Goal: Task Accomplishment & Management: Use online tool/utility

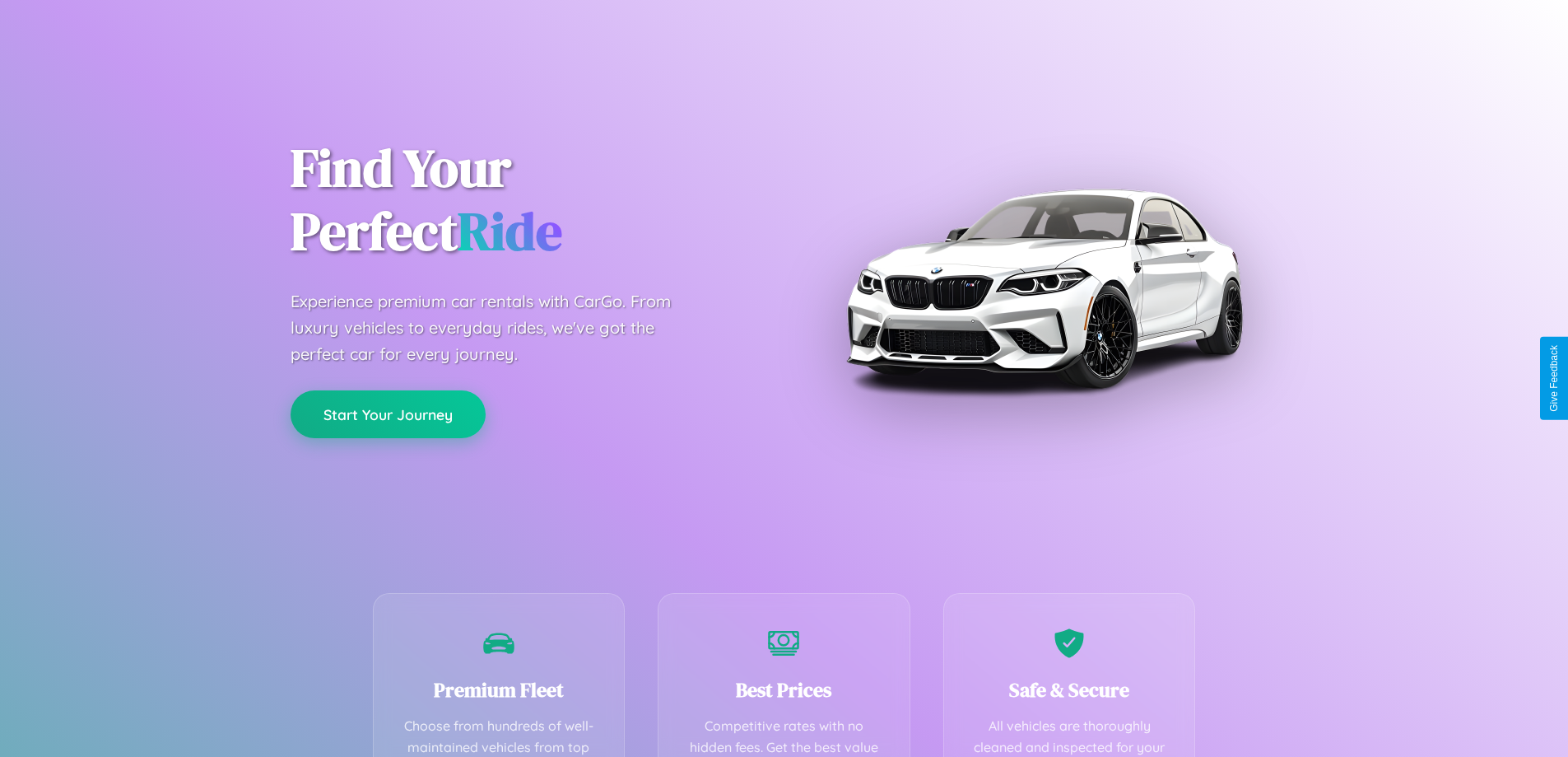
click at [388, 414] on button "Start Your Journey" at bounding box center [388, 414] width 195 height 48
click at [388, 413] on button "Start Your Journey" at bounding box center [388, 414] width 195 height 48
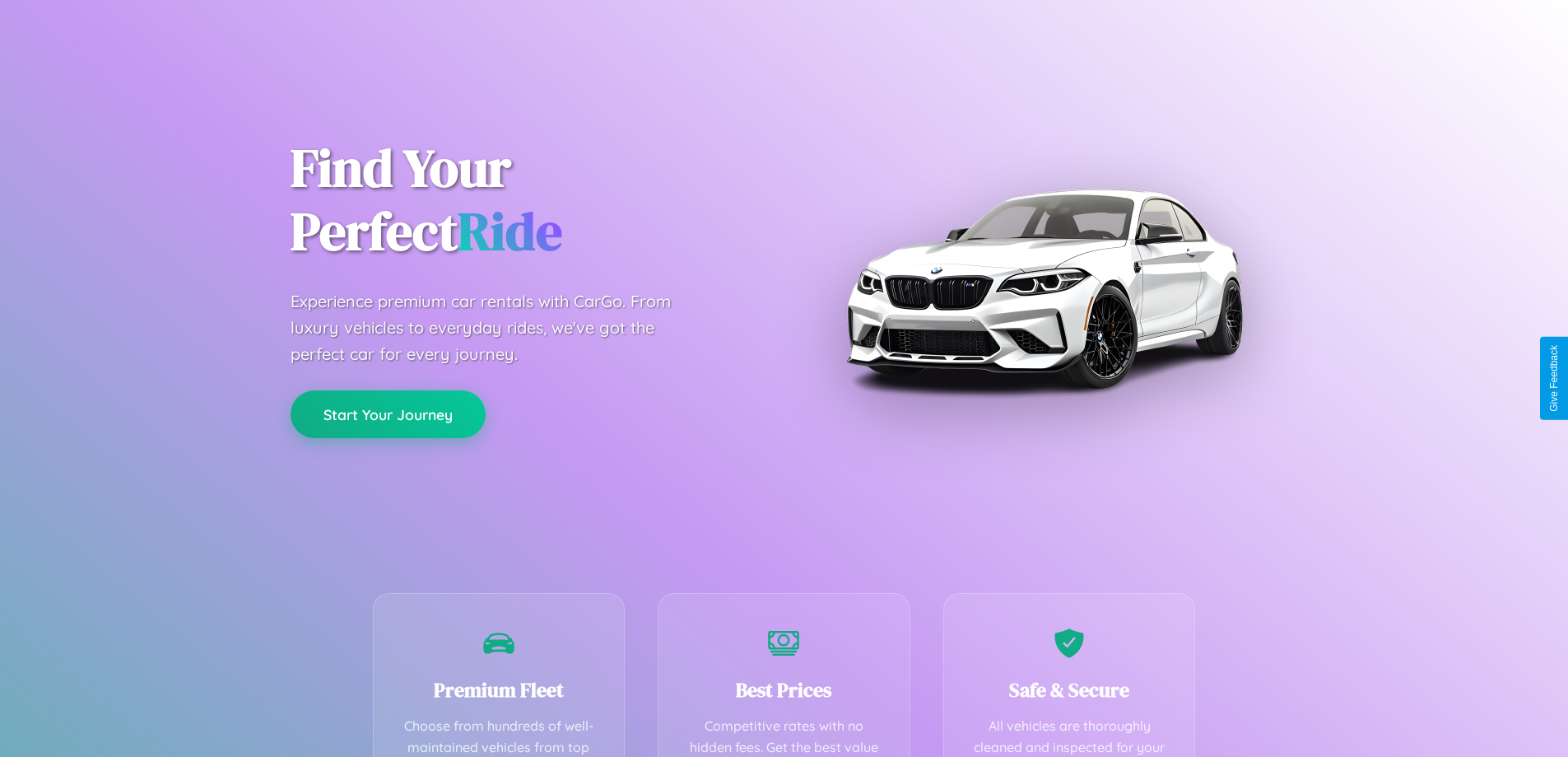
click at [388, 413] on button "Start Your Journey" at bounding box center [388, 414] width 195 height 48
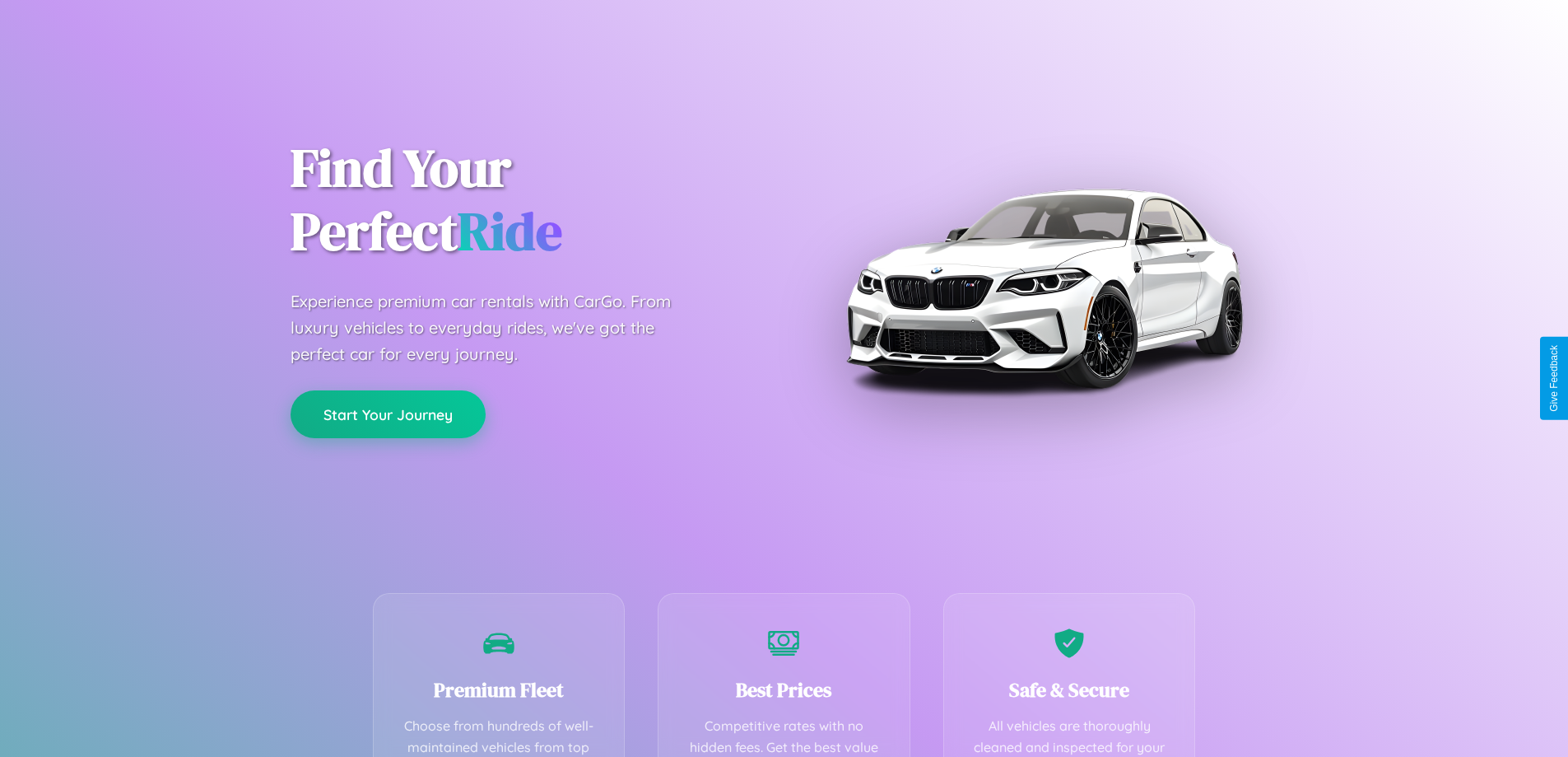
click at [388, 413] on button "Start Your Journey" at bounding box center [388, 414] width 195 height 48
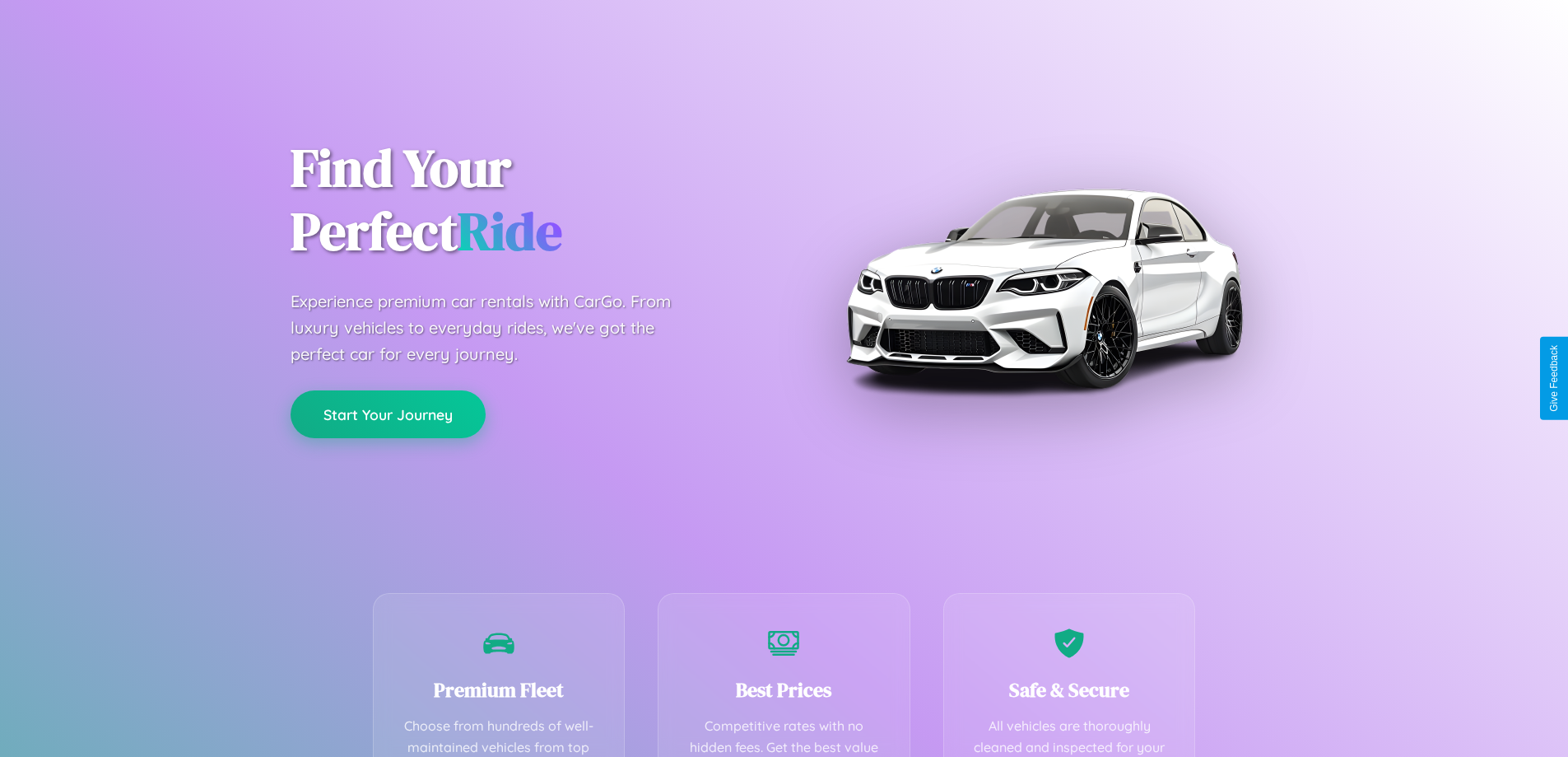
click at [388, 413] on button "Start Your Journey" at bounding box center [388, 414] width 195 height 48
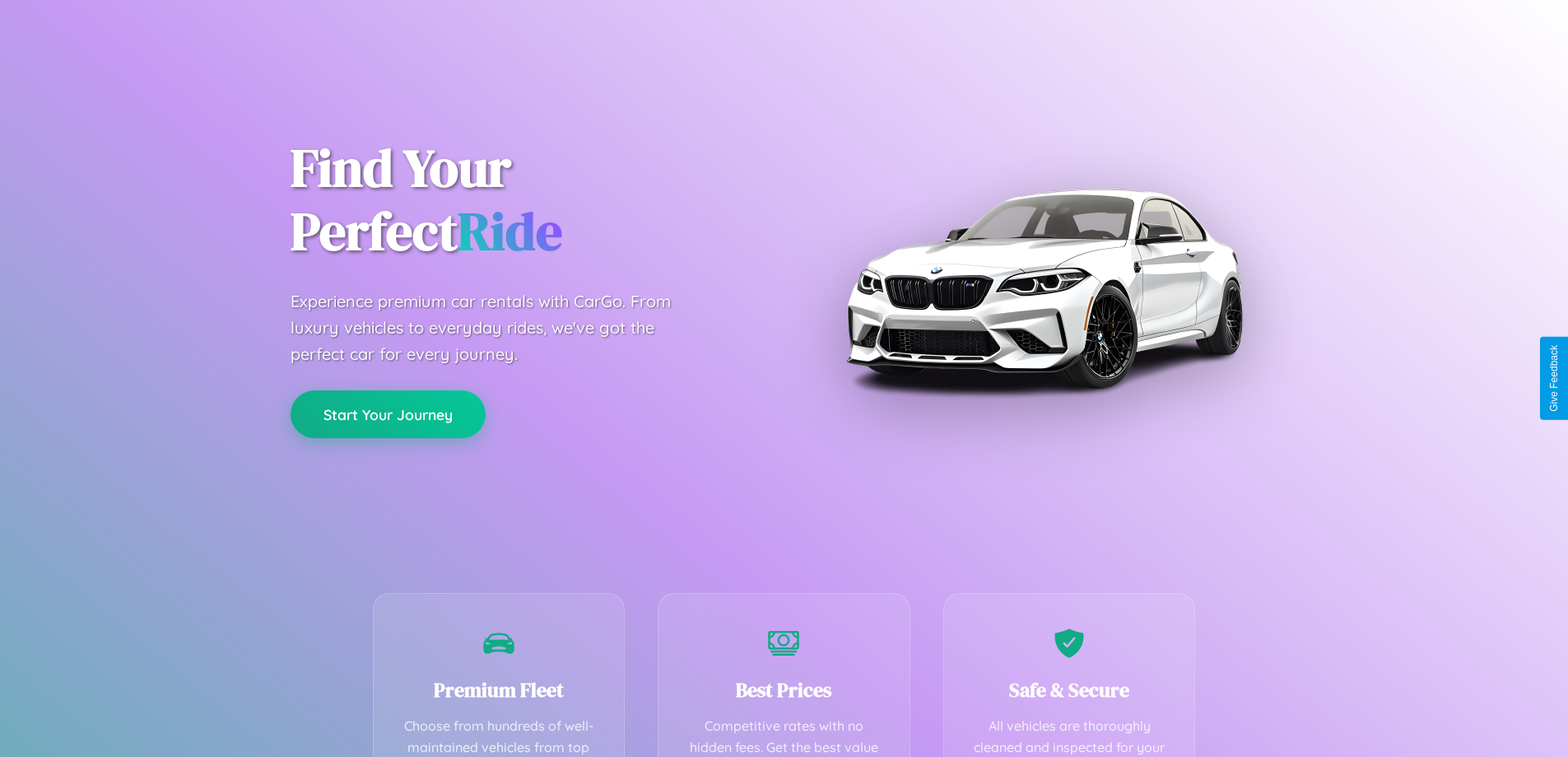
click at [388, 413] on button "Start Your Journey" at bounding box center [388, 414] width 195 height 48
